Goal: Task Accomplishment & Management: Manage account settings

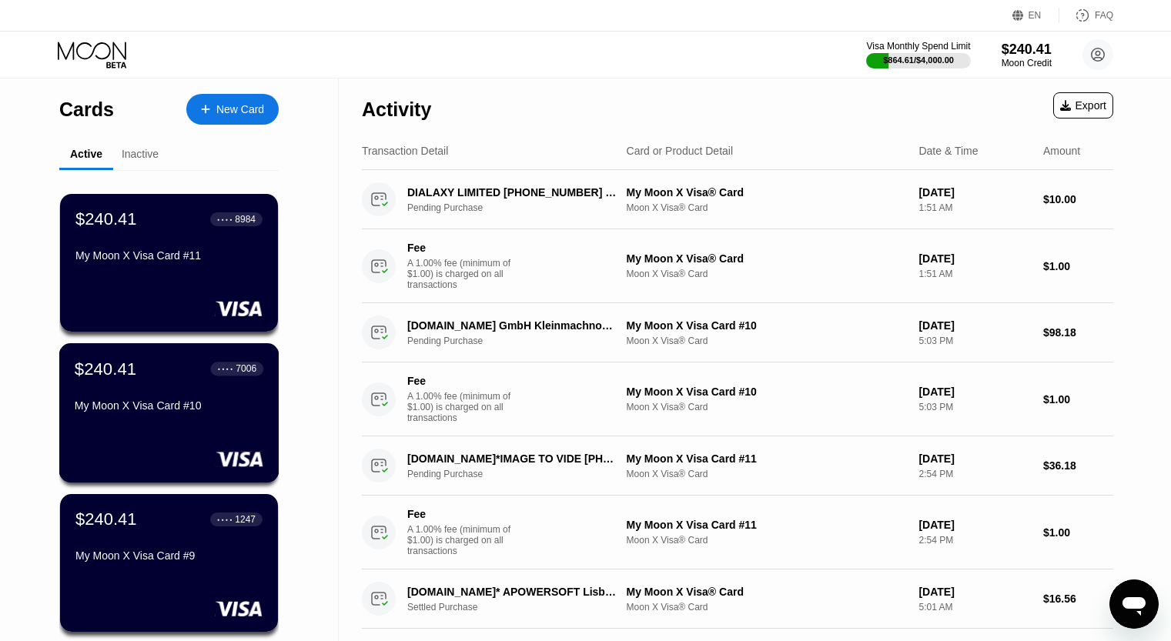
click at [211, 418] on div "My Moon X Visa Card #10" at bounding box center [169, 409] width 189 height 18
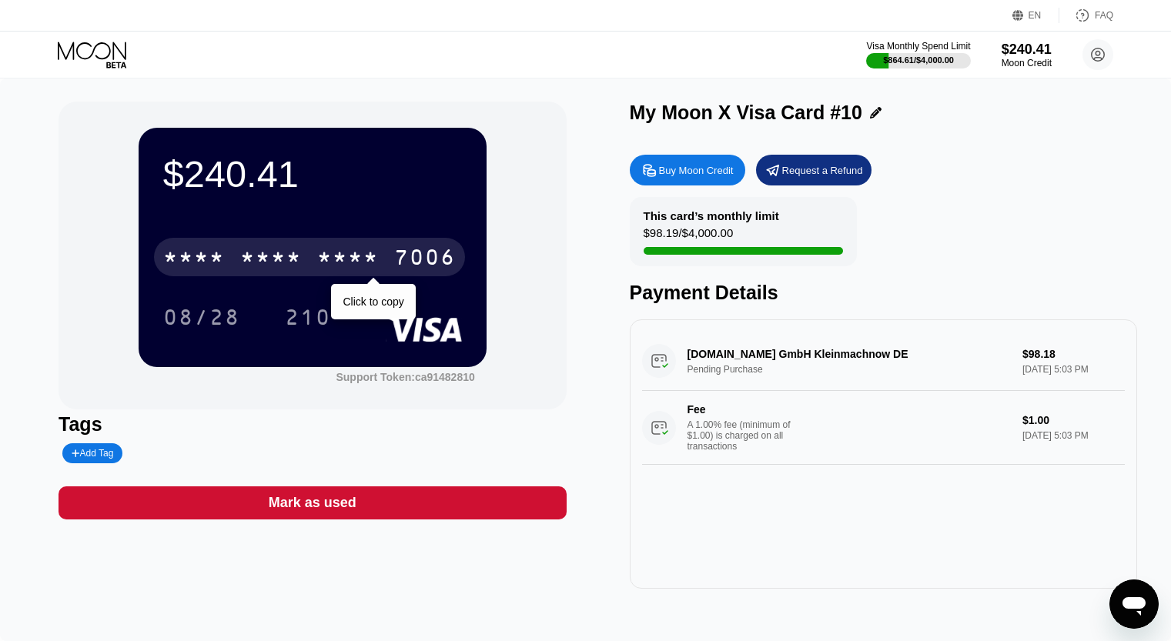
click at [292, 264] on div "* * * *" at bounding box center [271, 259] width 62 height 25
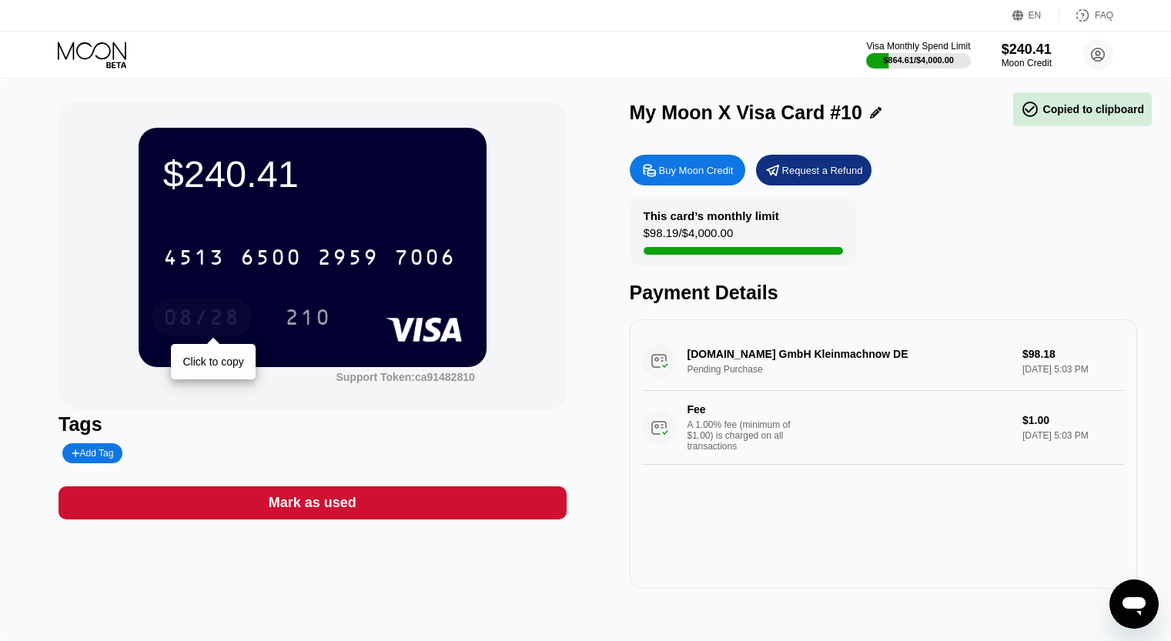
click at [183, 306] on div "08/28" at bounding box center [202, 317] width 100 height 39
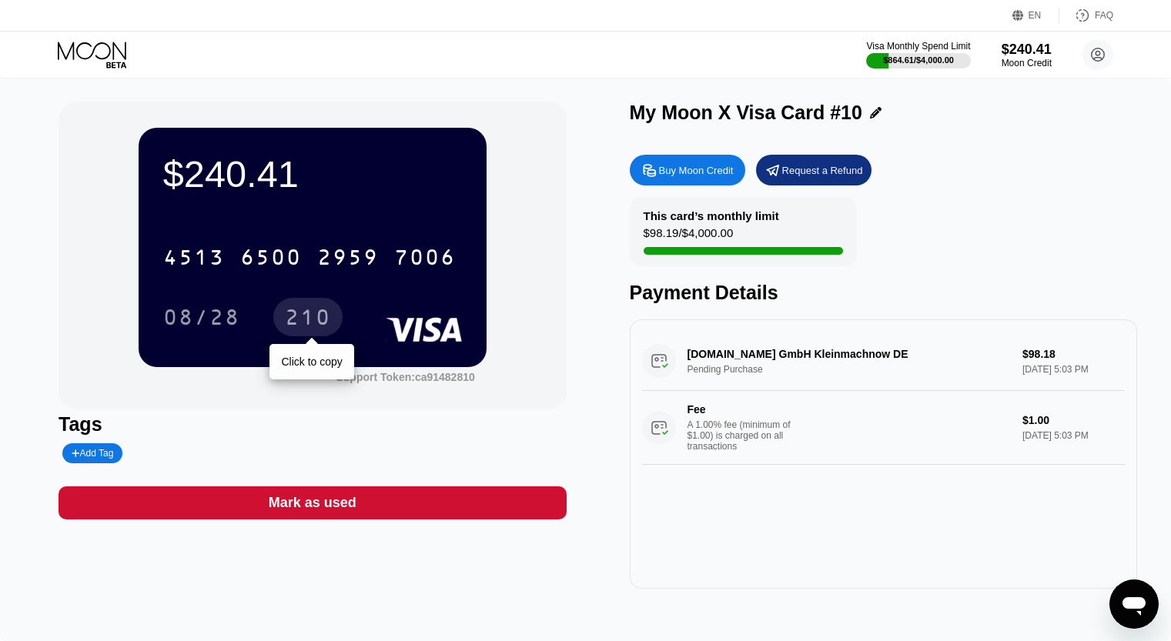
click at [335, 317] on div "210" at bounding box center [307, 317] width 69 height 39
click at [92, 56] on icon at bounding box center [94, 55] width 72 height 27
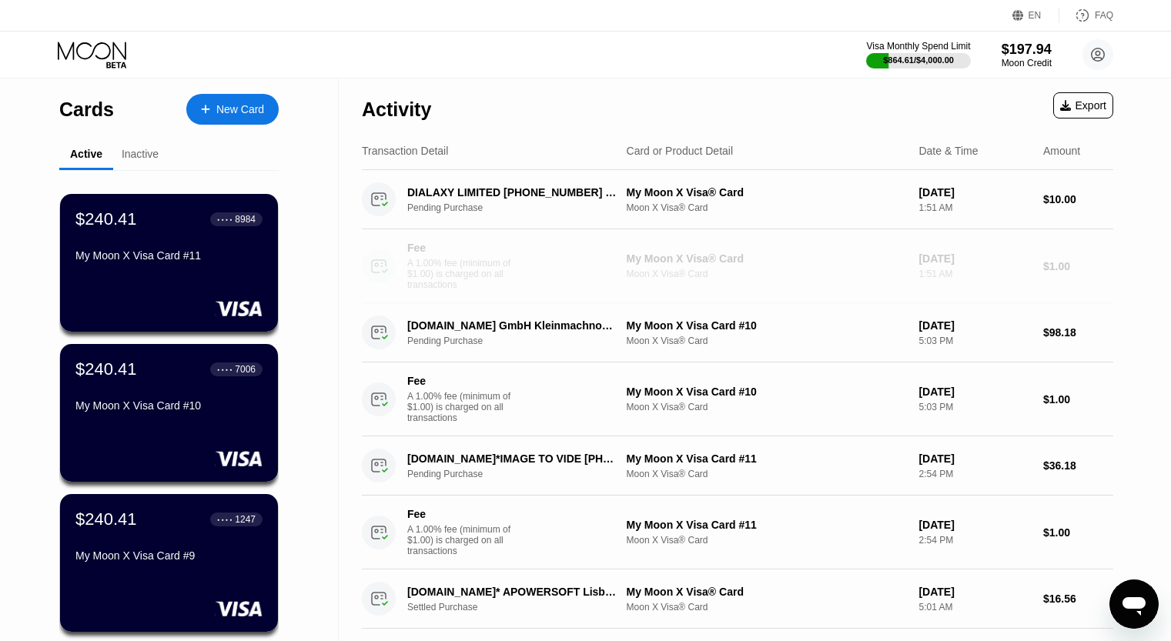
drag, startPoint x: 450, startPoint y: 288, endPoint x: 287, endPoint y: 126, distance: 230.3
